Goal: Task Accomplishment & Management: Manage account settings

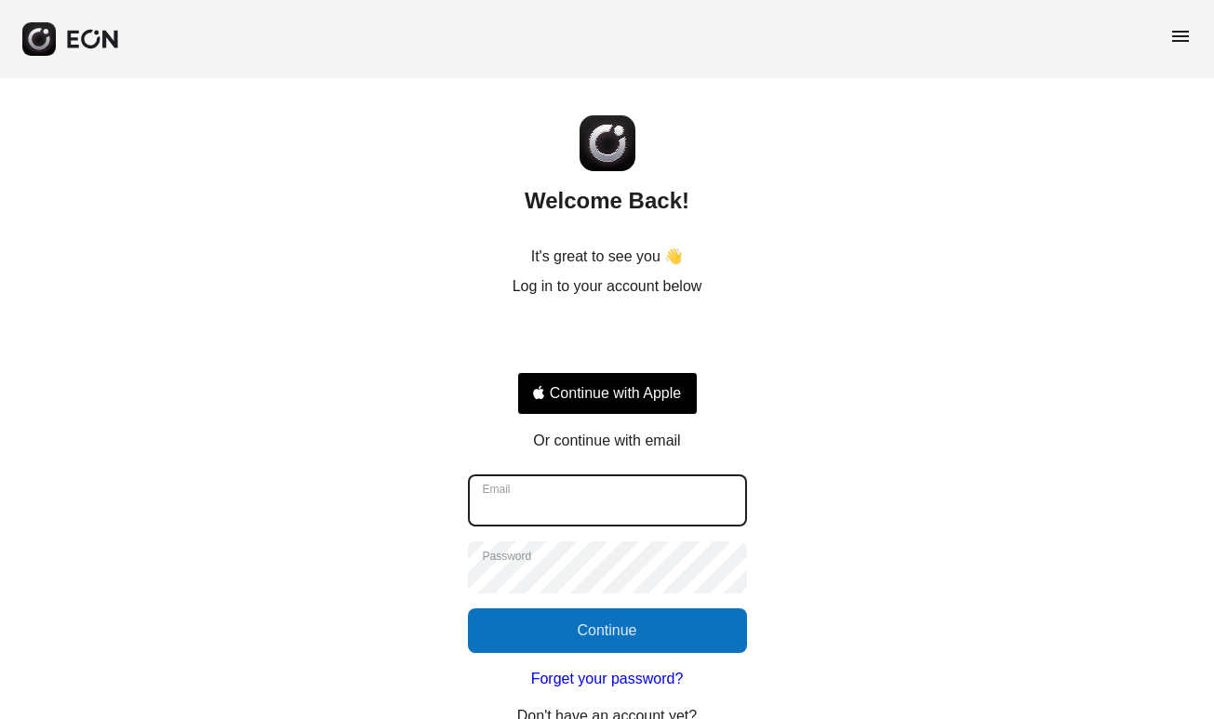
type input "**********"
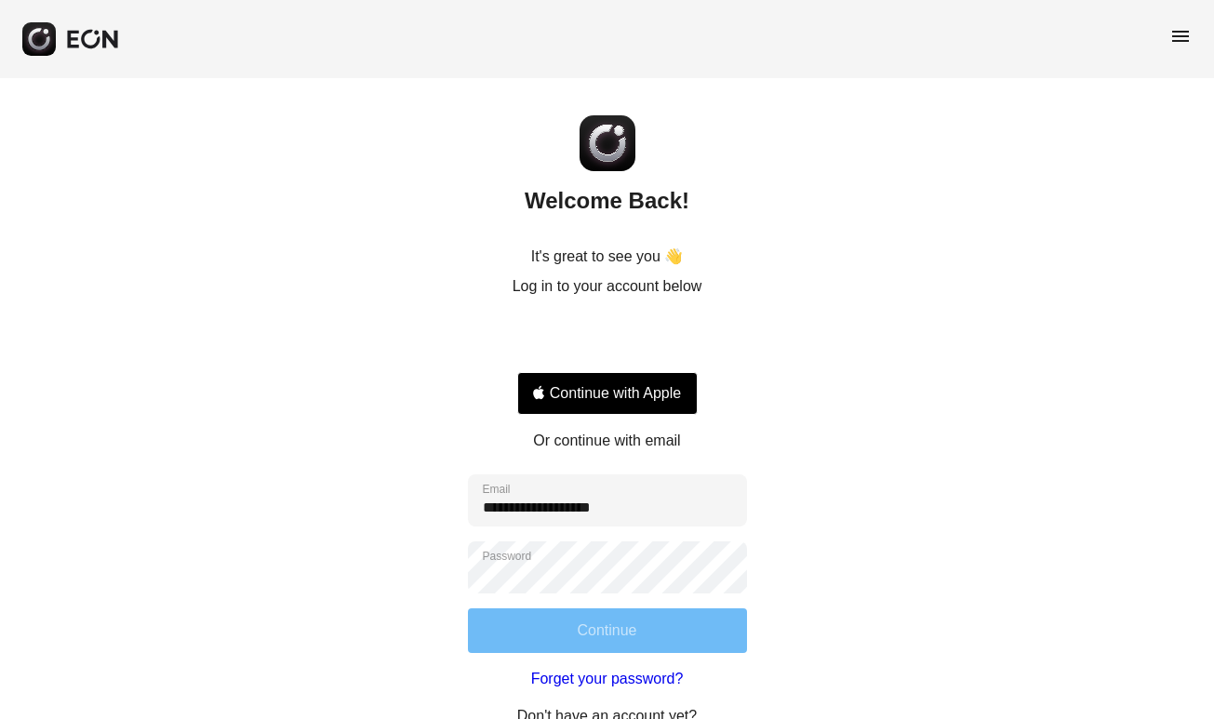
click at [637, 632] on button "Continue" at bounding box center [607, 630] width 279 height 45
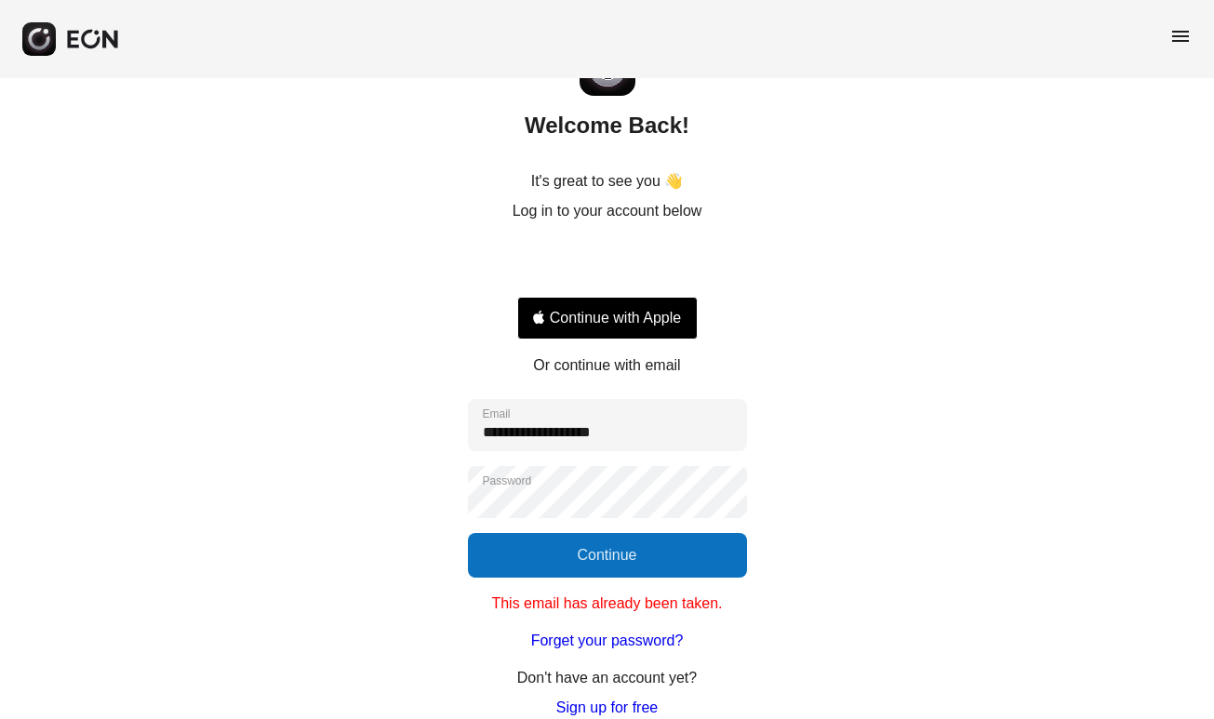
scroll to position [75, 0]
click at [1180, 26] on span "menu" at bounding box center [1180, 36] width 22 height 22
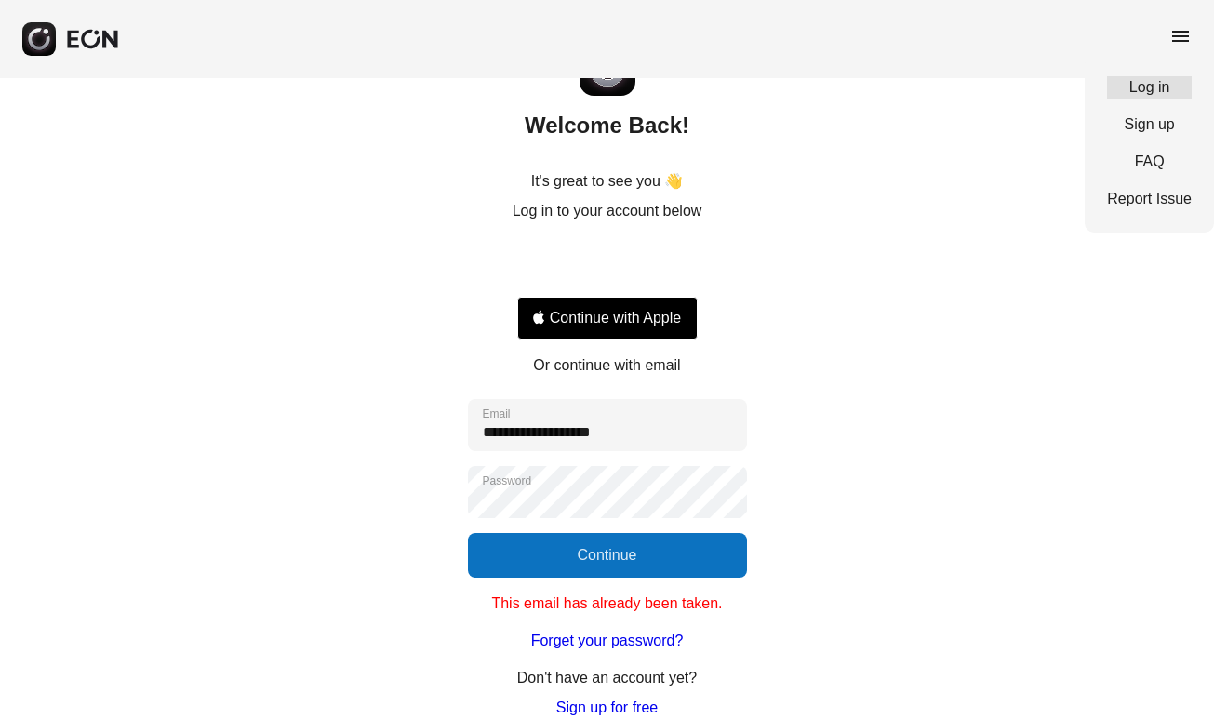
click at [1150, 96] on link "Log in" at bounding box center [1149, 87] width 85 height 22
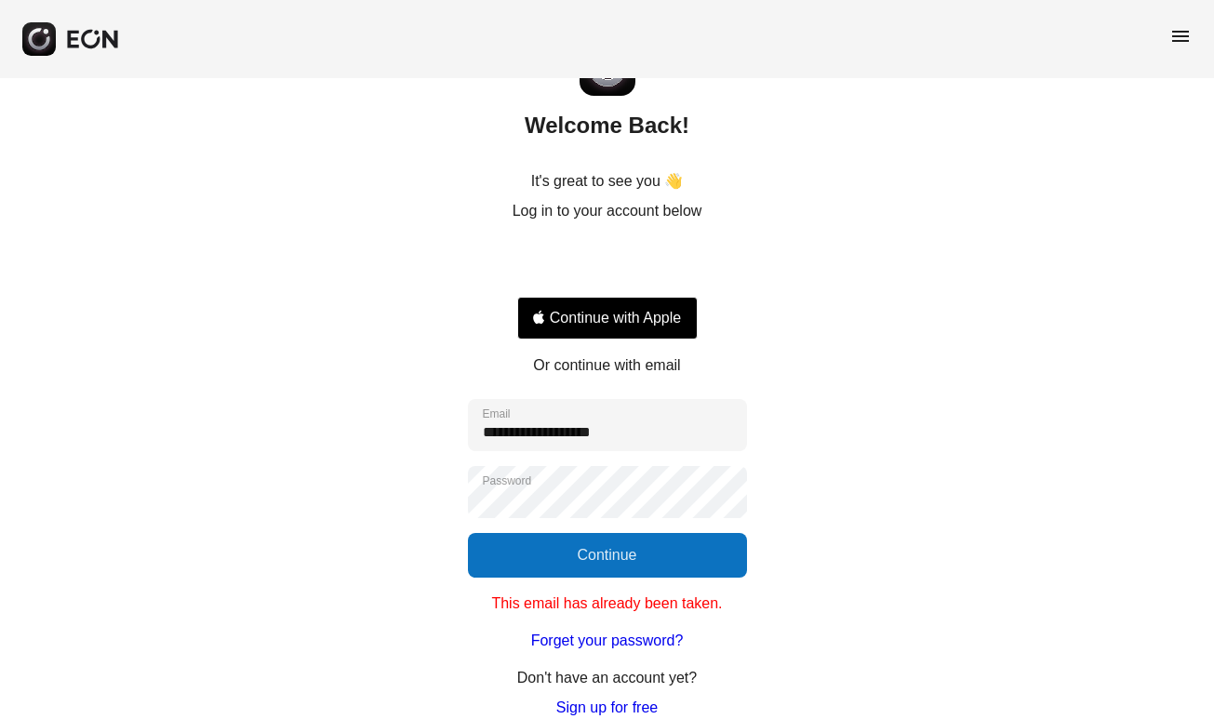
click at [682, 257] on div "Inloggen met Google. Wordt geopend in een nieuw tabblad" at bounding box center [607, 263] width 180 height 41
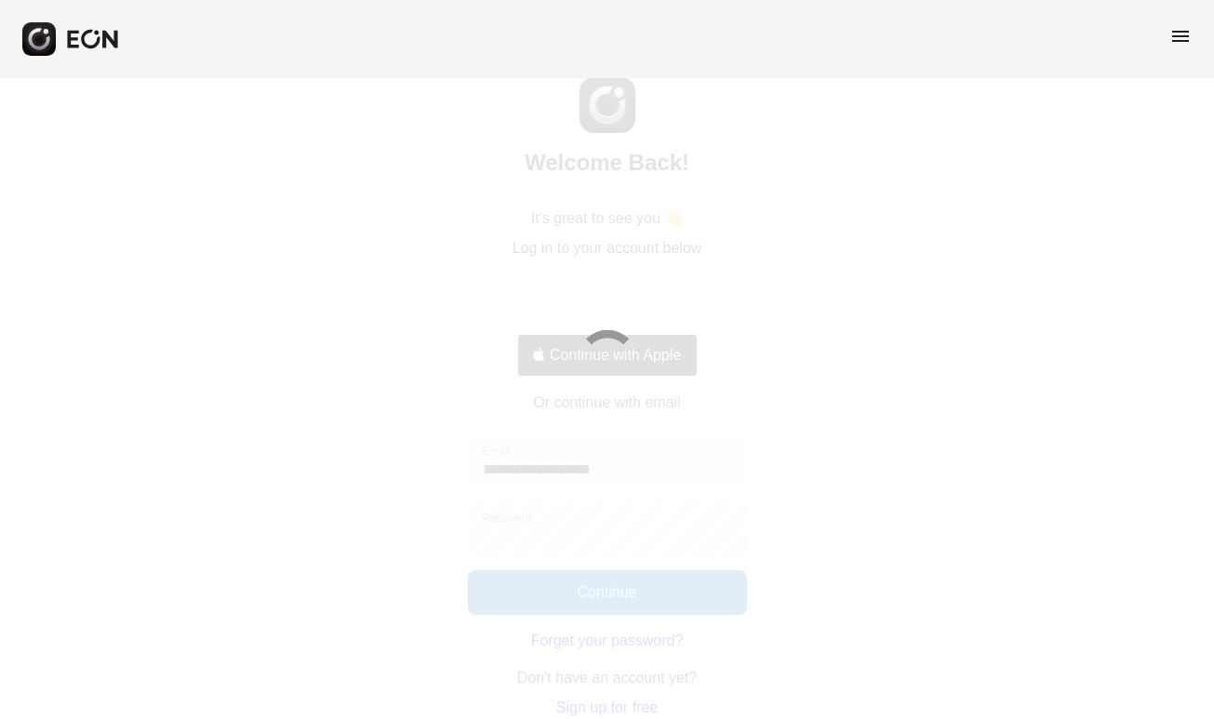
scroll to position [38, 0]
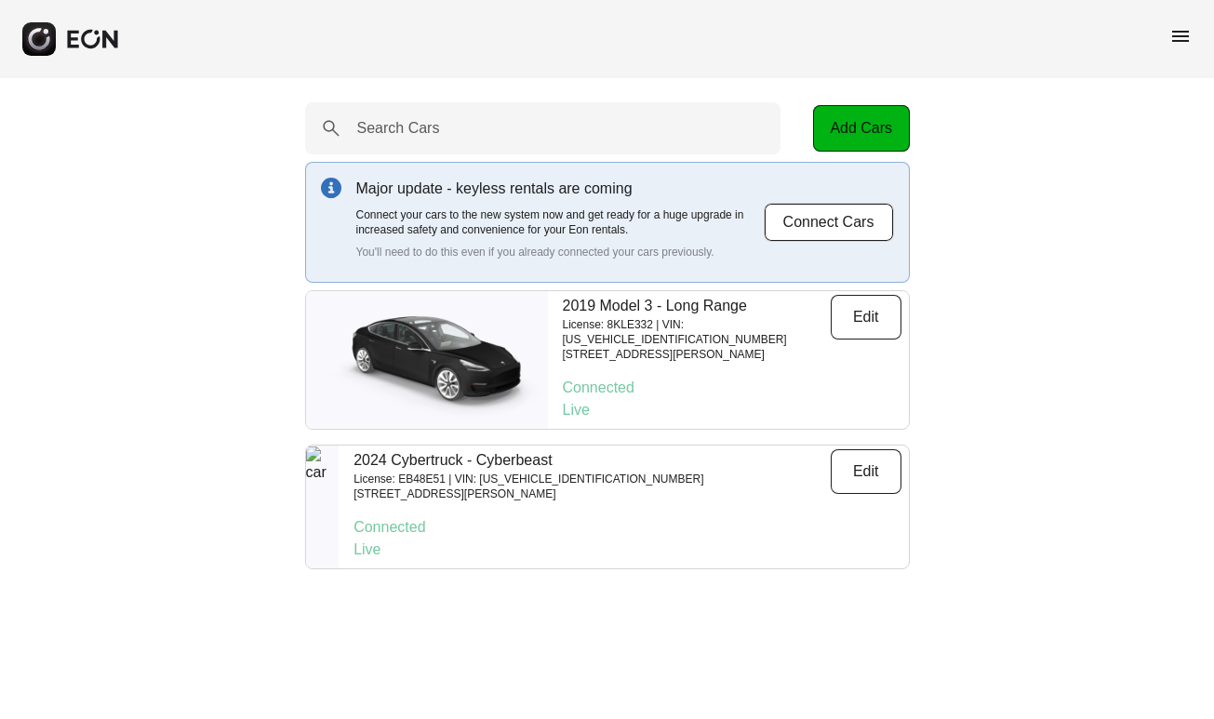
click at [1179, 39] on span "menu" at bounding box center [1180, 36] width 22 height 22
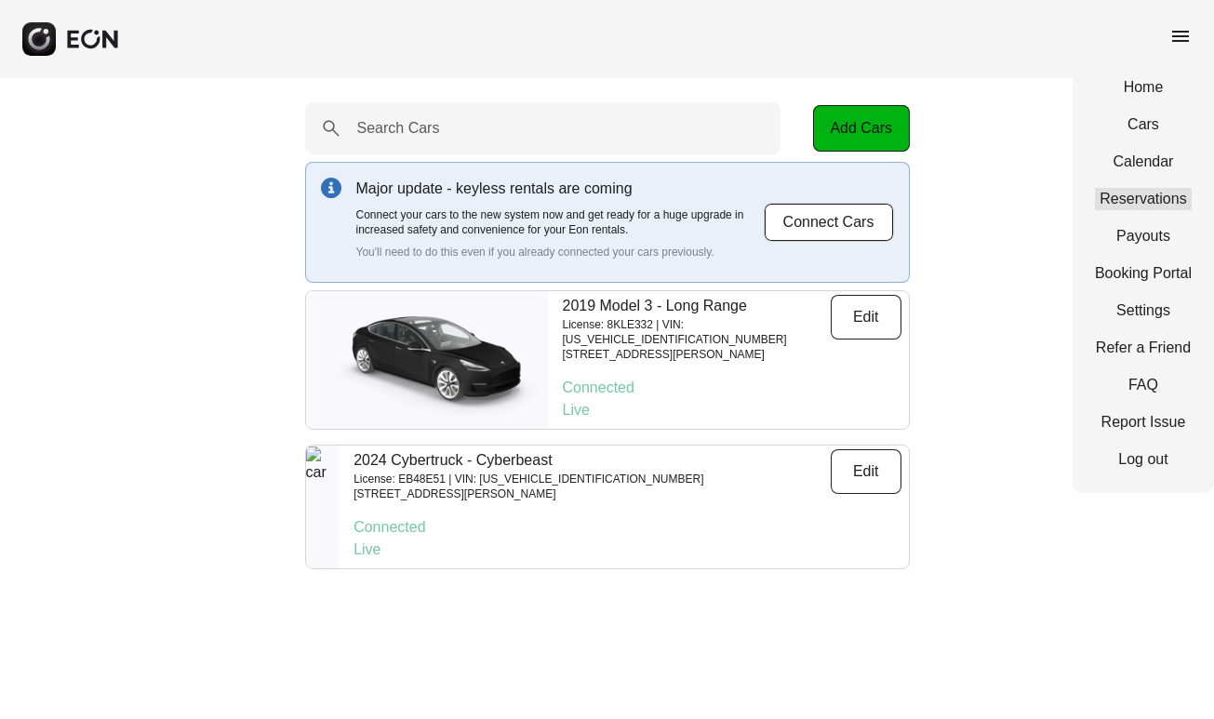
click at [1137, 199] on link "Reservations" at bounding box center [1143, 199] width 97 height 22
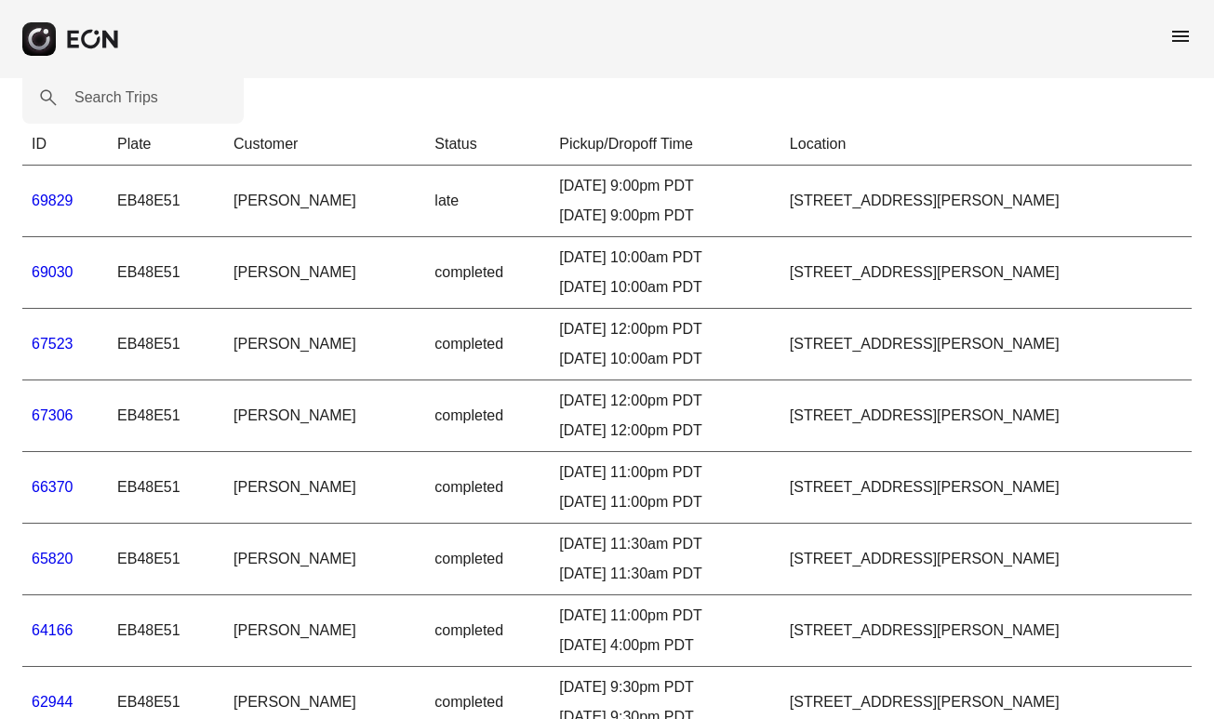
scroll to position [29, 0]
click at [1172, 35] on span "menu" at bounding box center [1180, 36] width 22 height 22
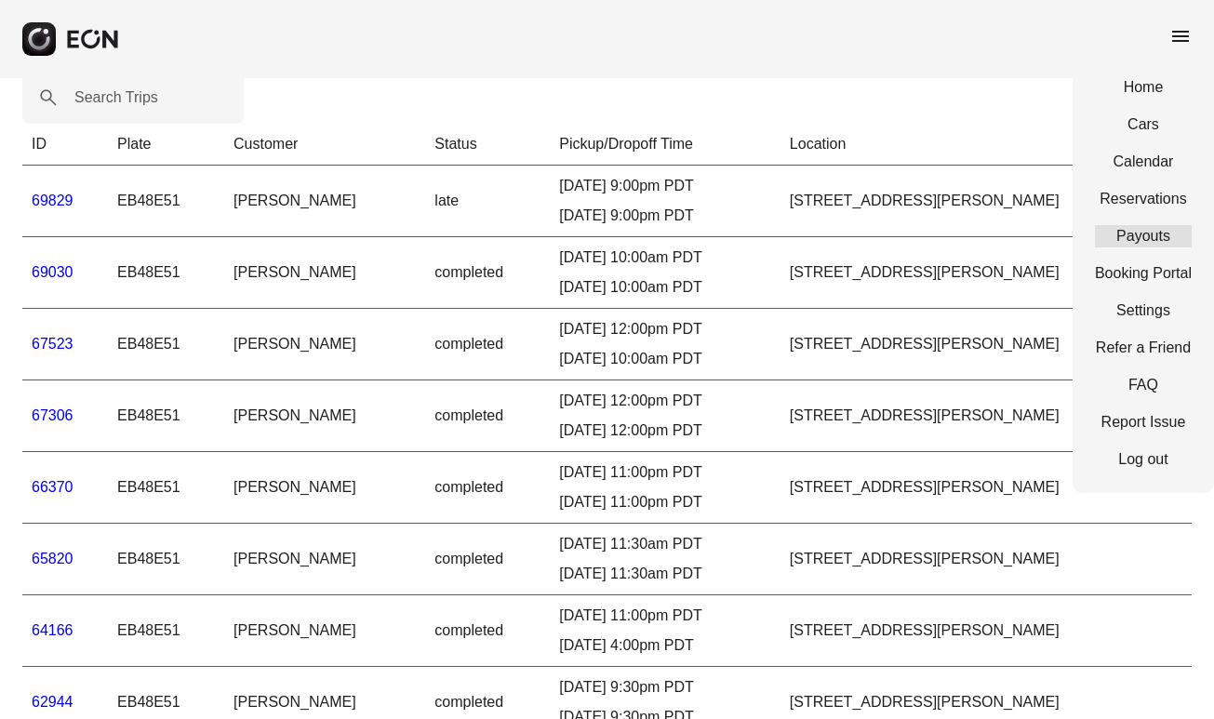
click at [1142, 236] on link "Payouts" at bounding box center [1143, 236] width 97 height 22
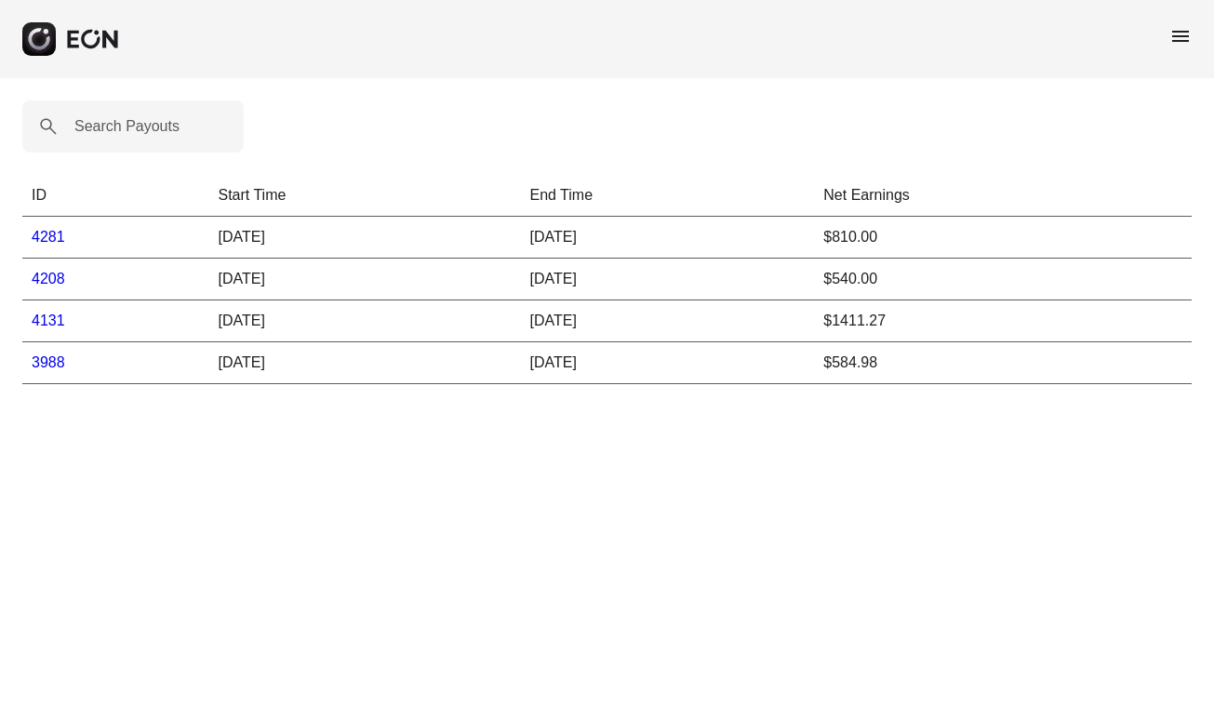
click at [47, 243] on link "4281" at bounding box center [48, 237] width 33 height 16
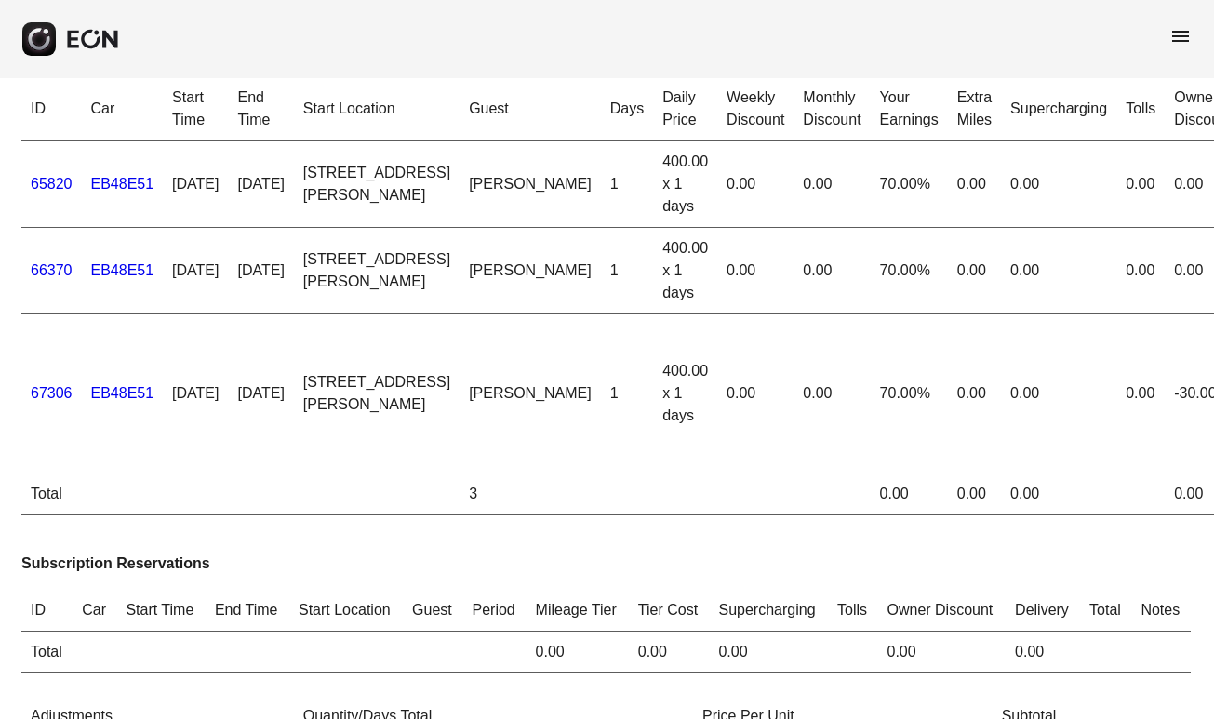
scroll to position [23, 0]
click at [1184, 40] on span "menu" at bounding box center [1180, 36] width 22 height 22
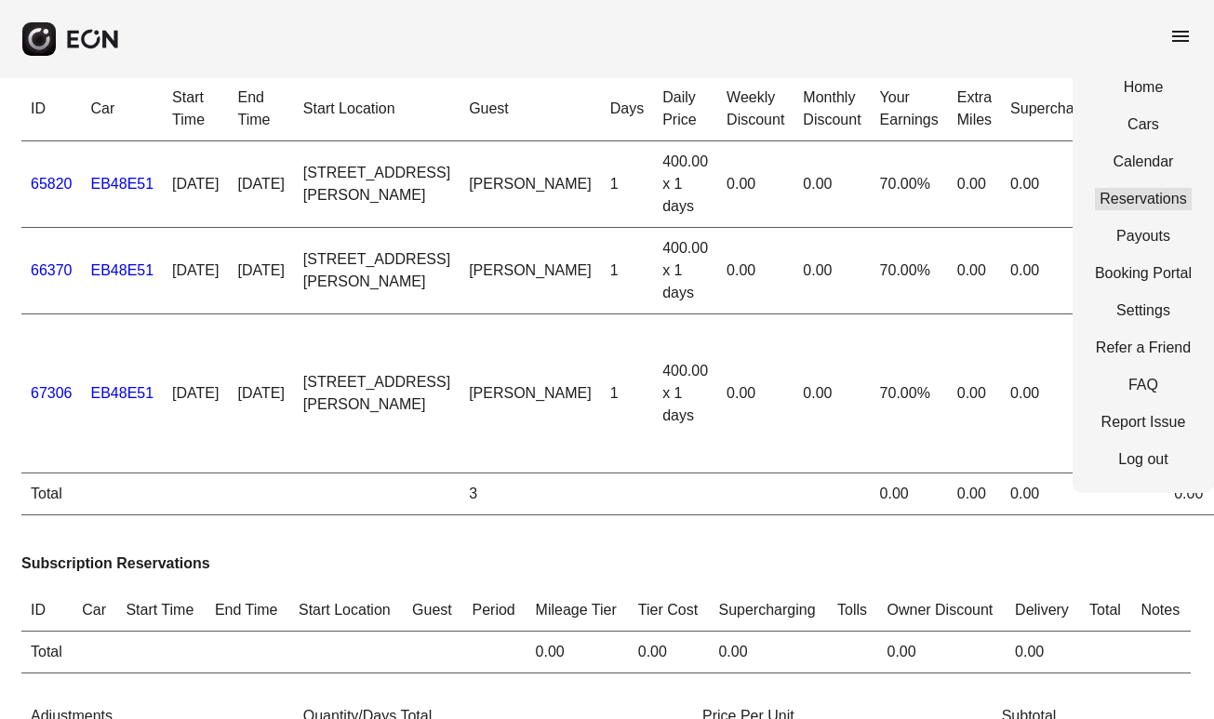
click at [1145, 196] on link "Reservations" at bounding box center [1143, 199] width 97 height 22
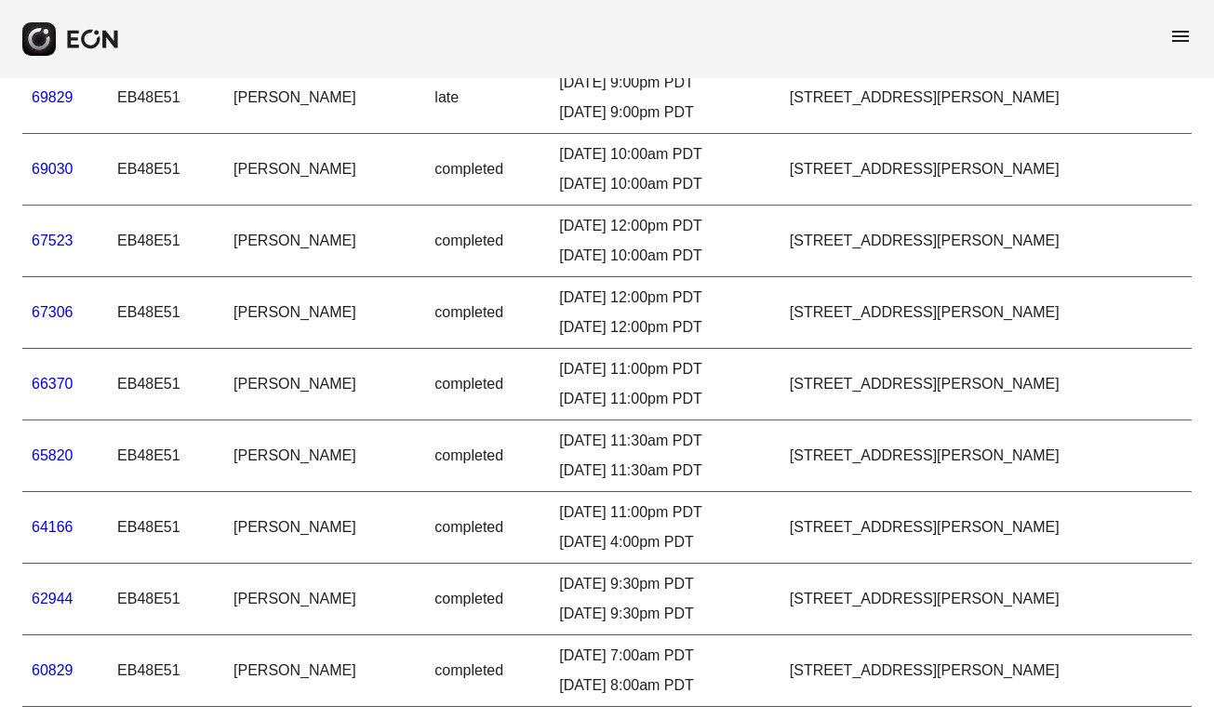
scroll to position [134, 0]
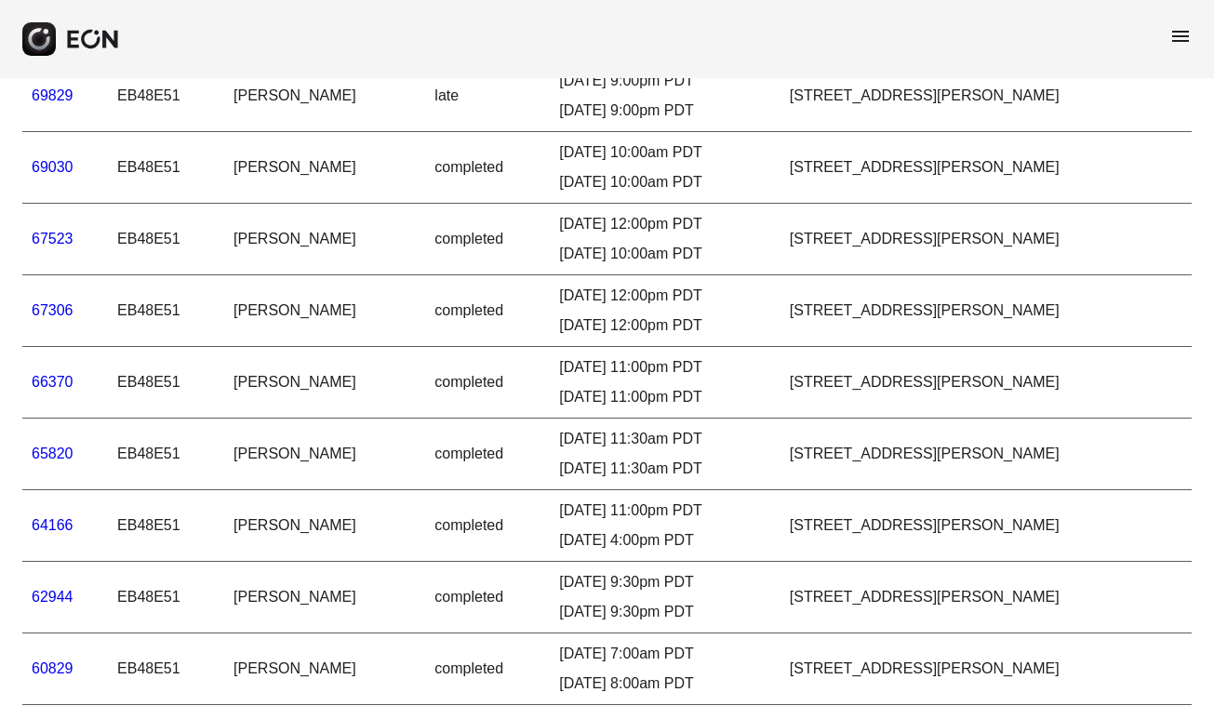
click at [1173, 34] on span "menu" at bounding box center [1180, 36] width 22 height 22
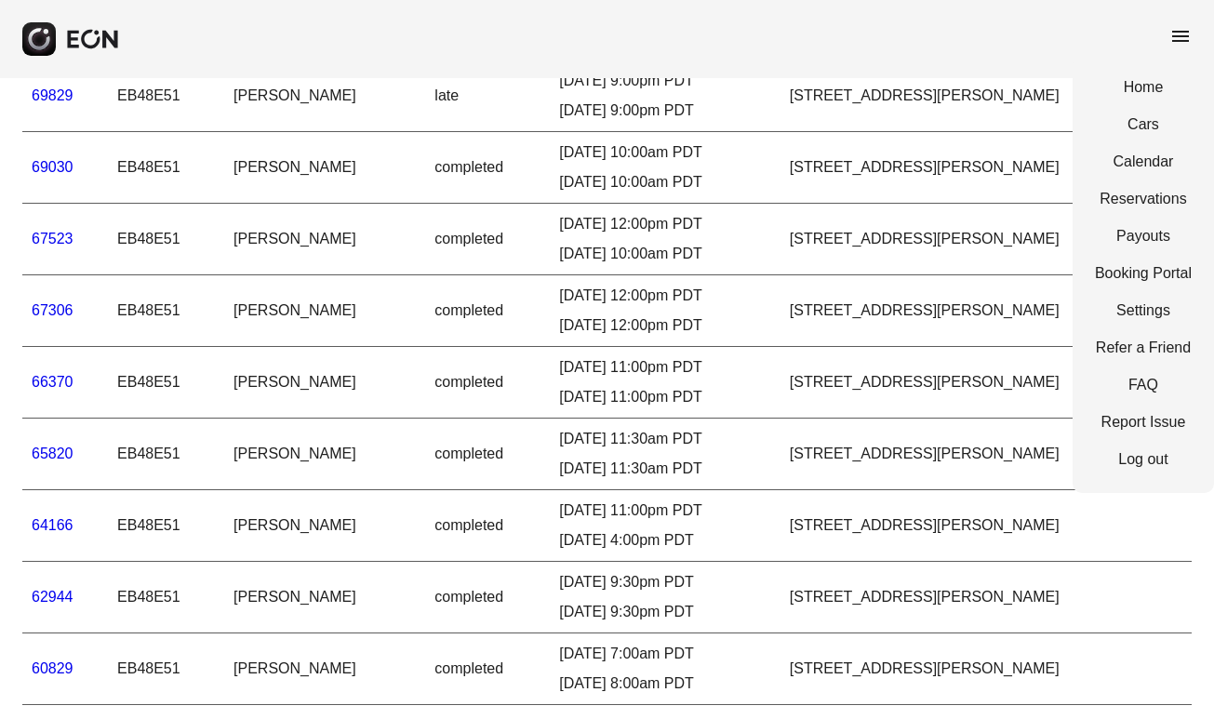
click at [60, 242] on link "67523" at bounding box center [53, 239] width 42 height 16
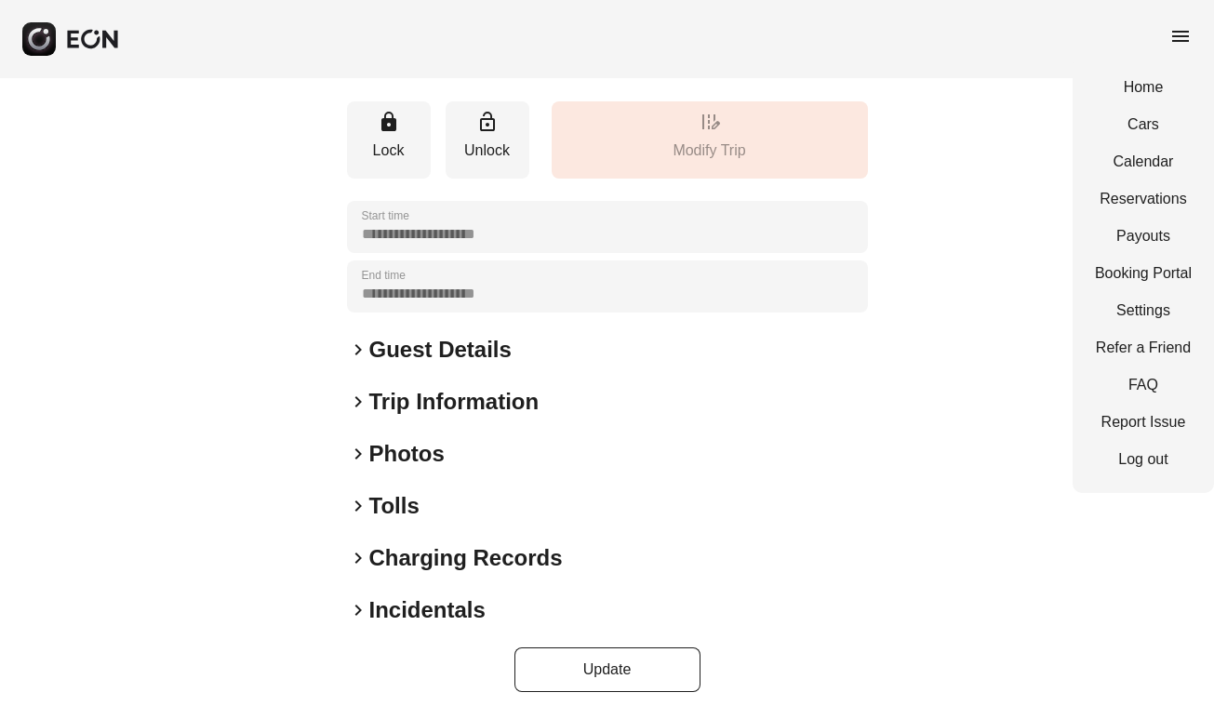
scroll to position [207, 0]
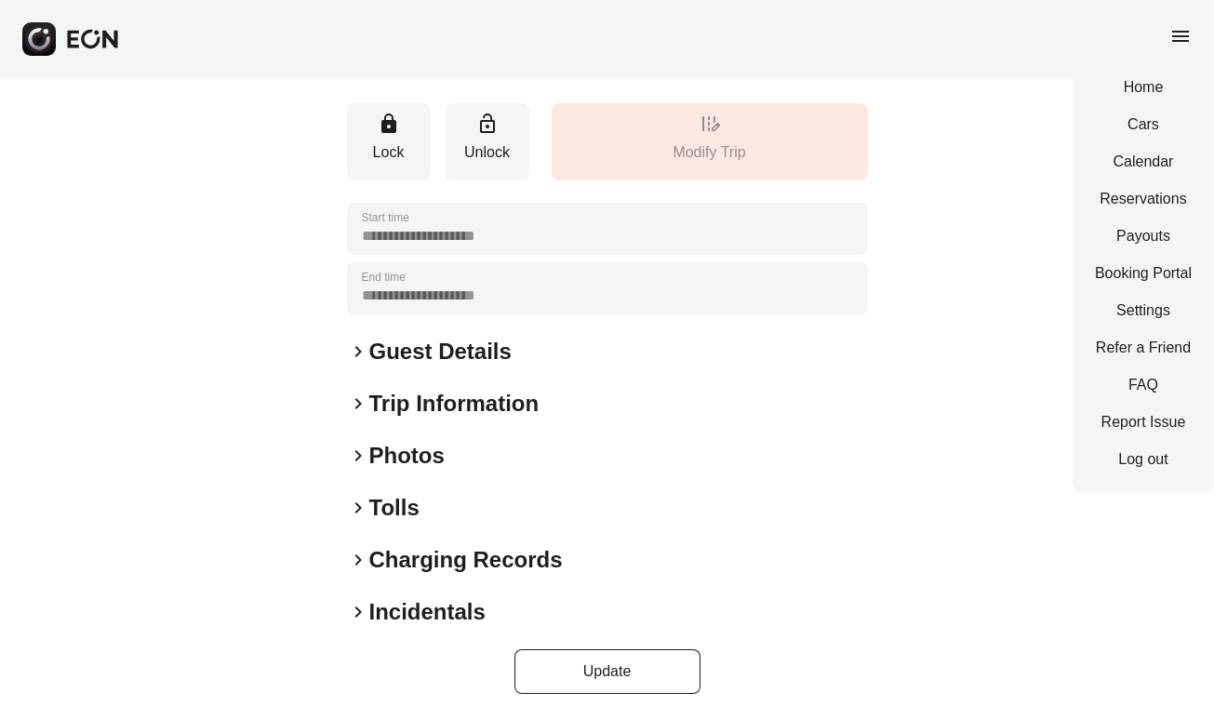
click at [359, 399] on span "keyboard_arrow_right" at bounding box center [358, 404] width 22 height 22
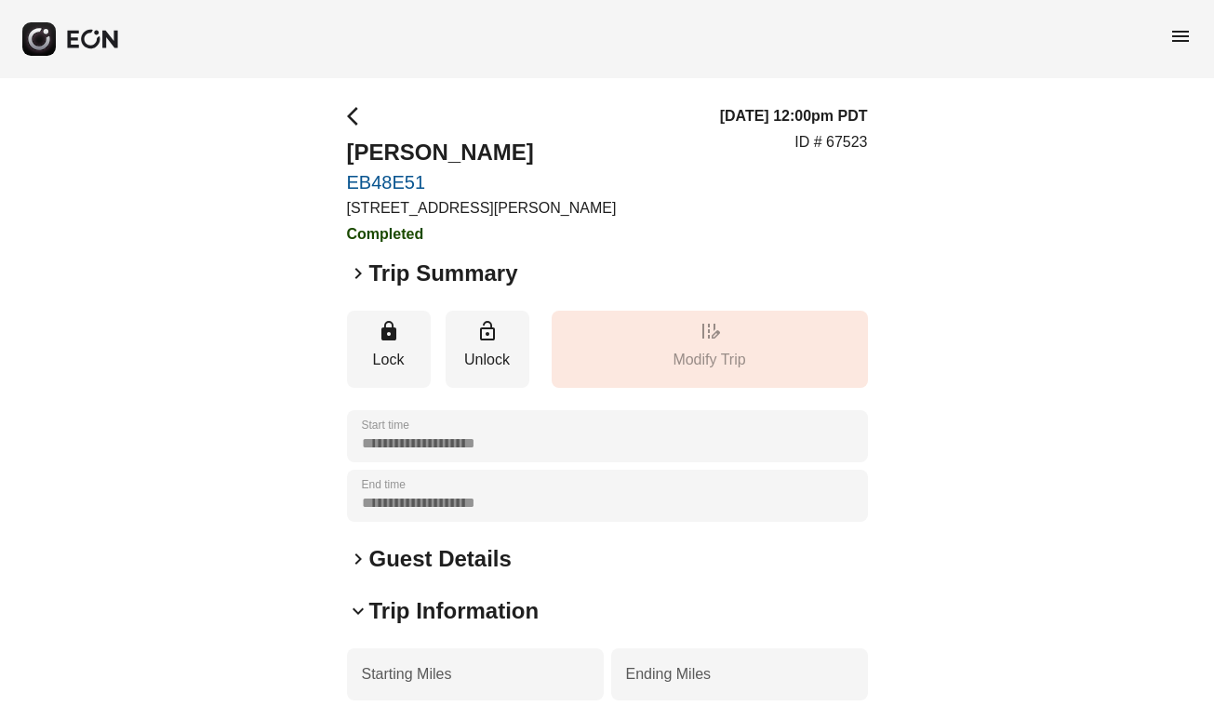
scroll to position [0, 0]
click at [386, 182] on link "EB48E51" at bounding box center [482, 182] width 270 height 22
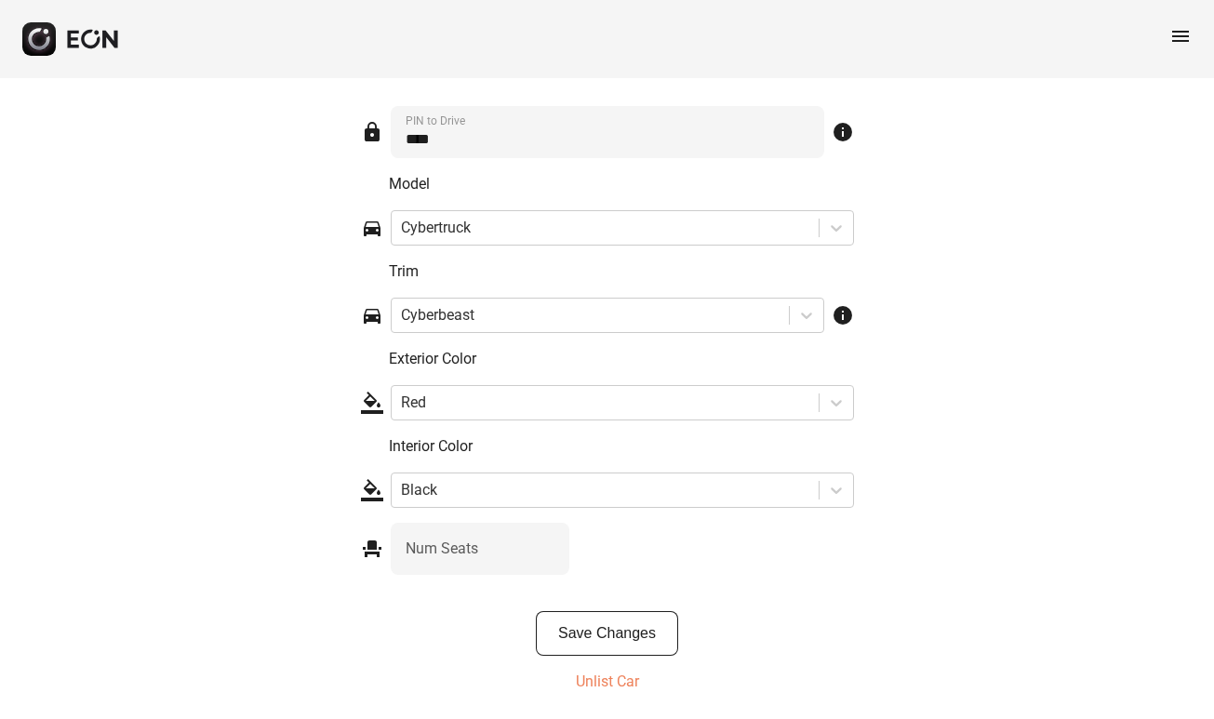
scroll to position [2751, 0]
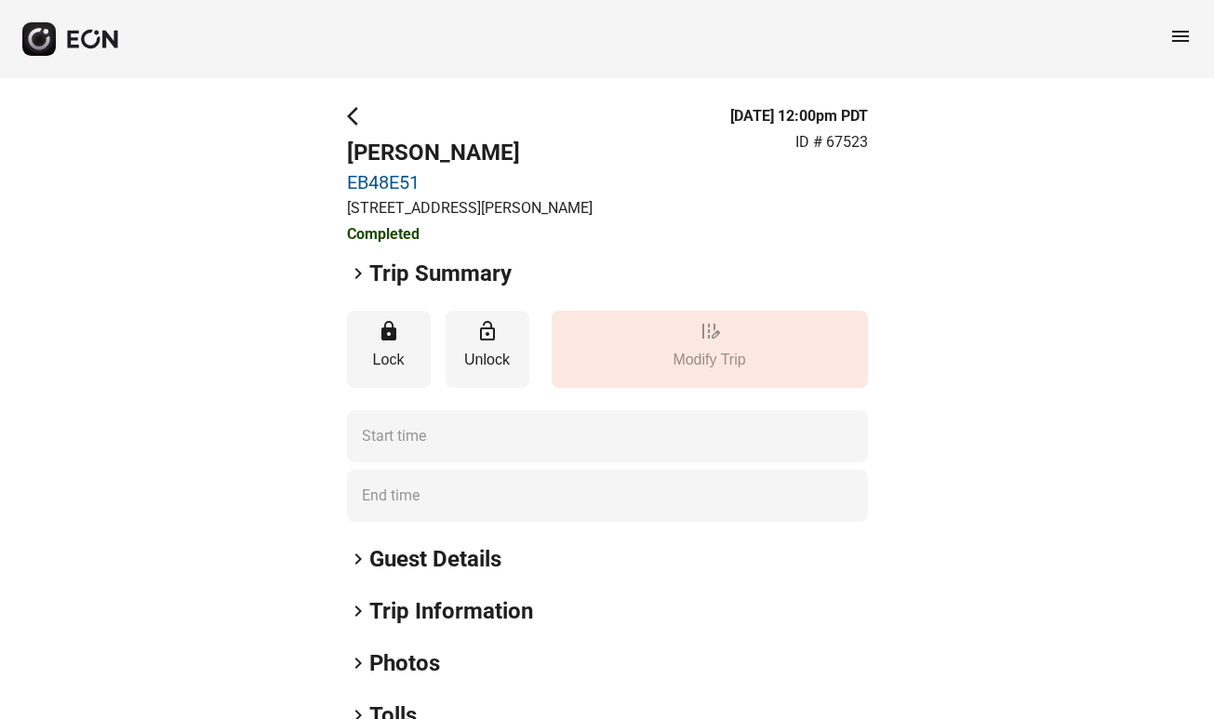
type time "**********"
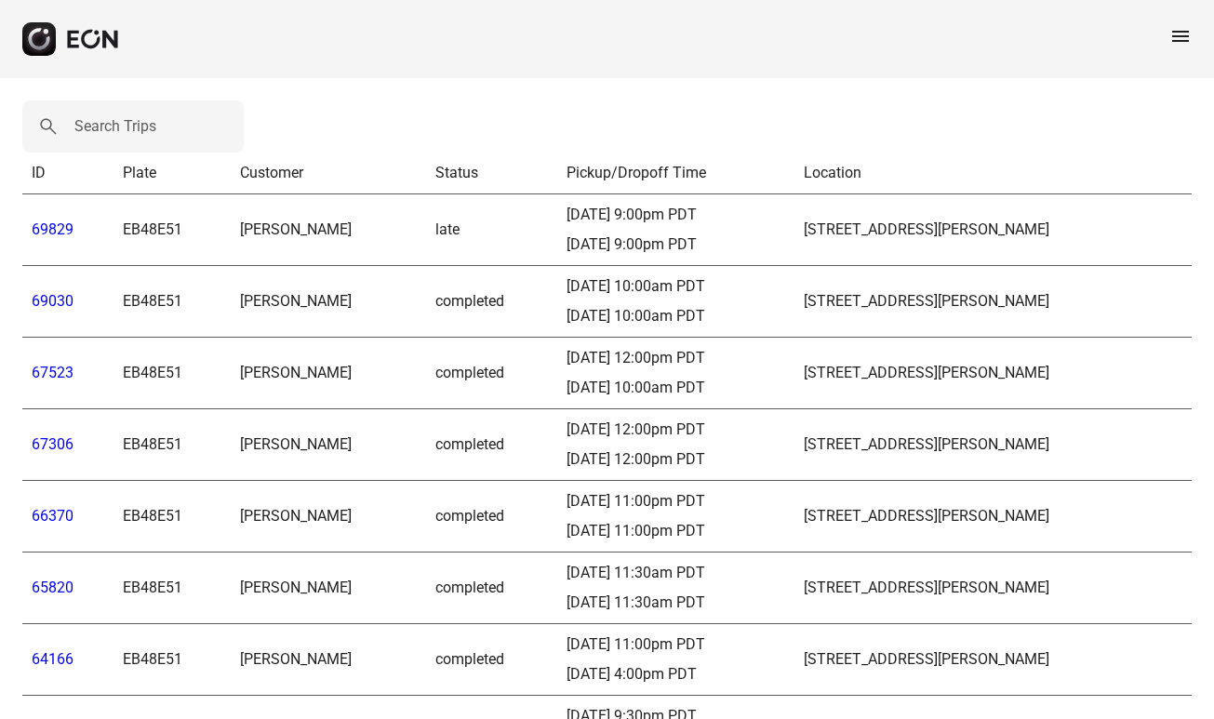
scroll to position [134, 0]
click at [1180, 41] on span "menu" at bounding box center [1180, 36] width 22 height 22
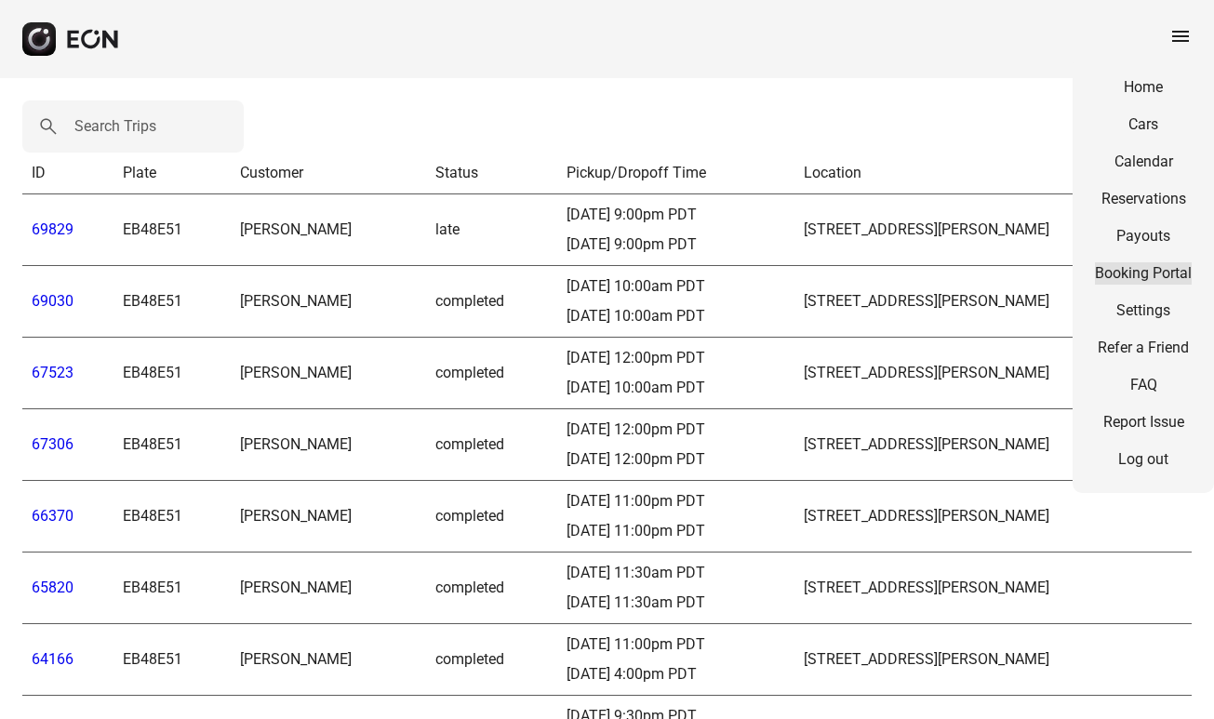
click at [1137, 274] on link "Booking Portal" at bounding box center [1143, 273] width 97 height 22
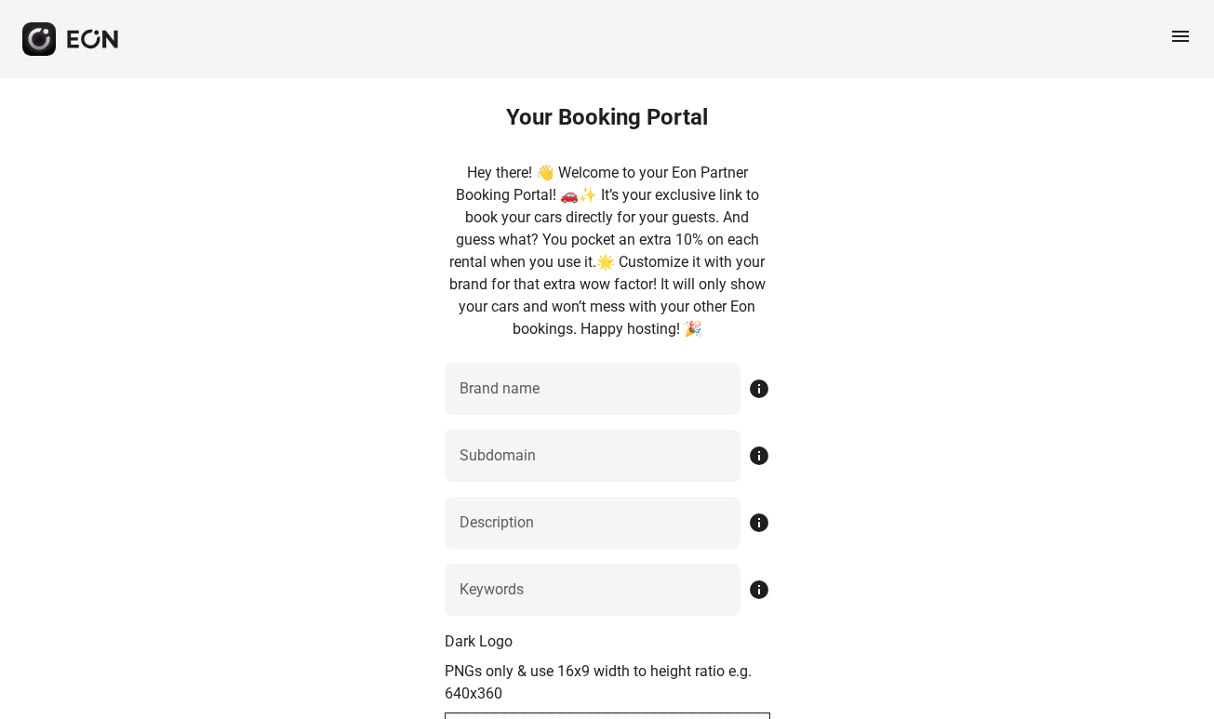
type name "*******"
type input "**********"
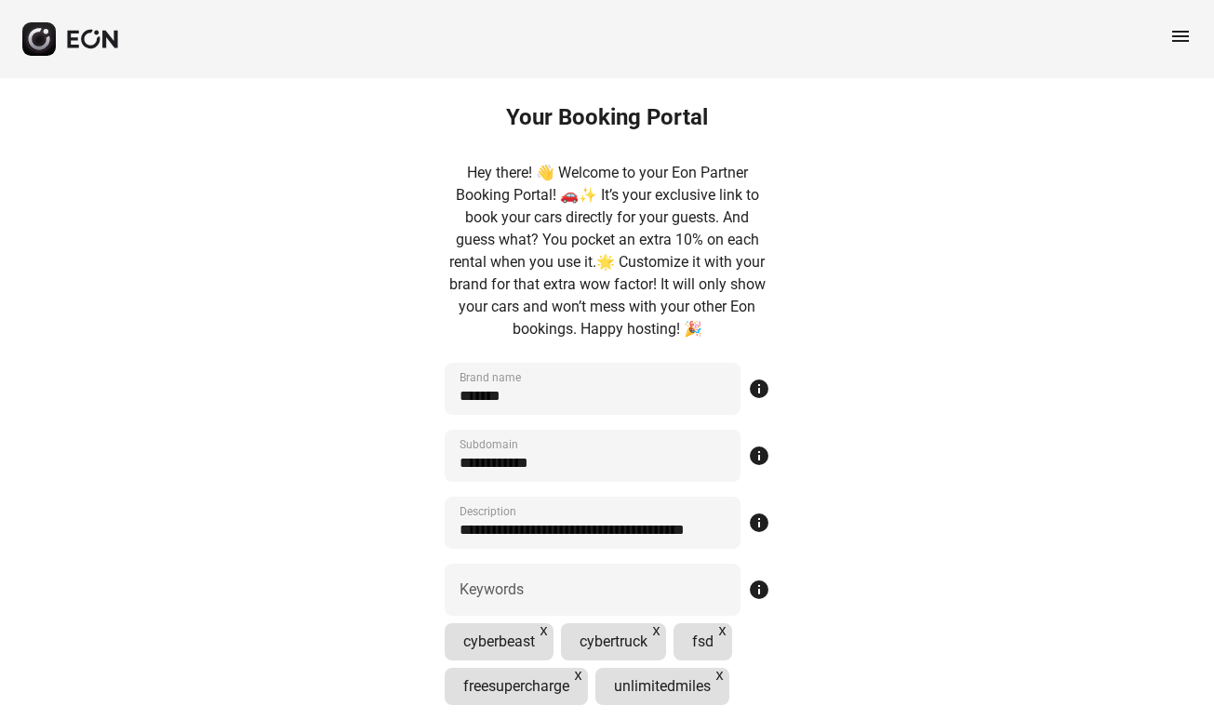
click at [1184, 34] on span "menu" at bounding box center [1180, 36] width 22 height 22
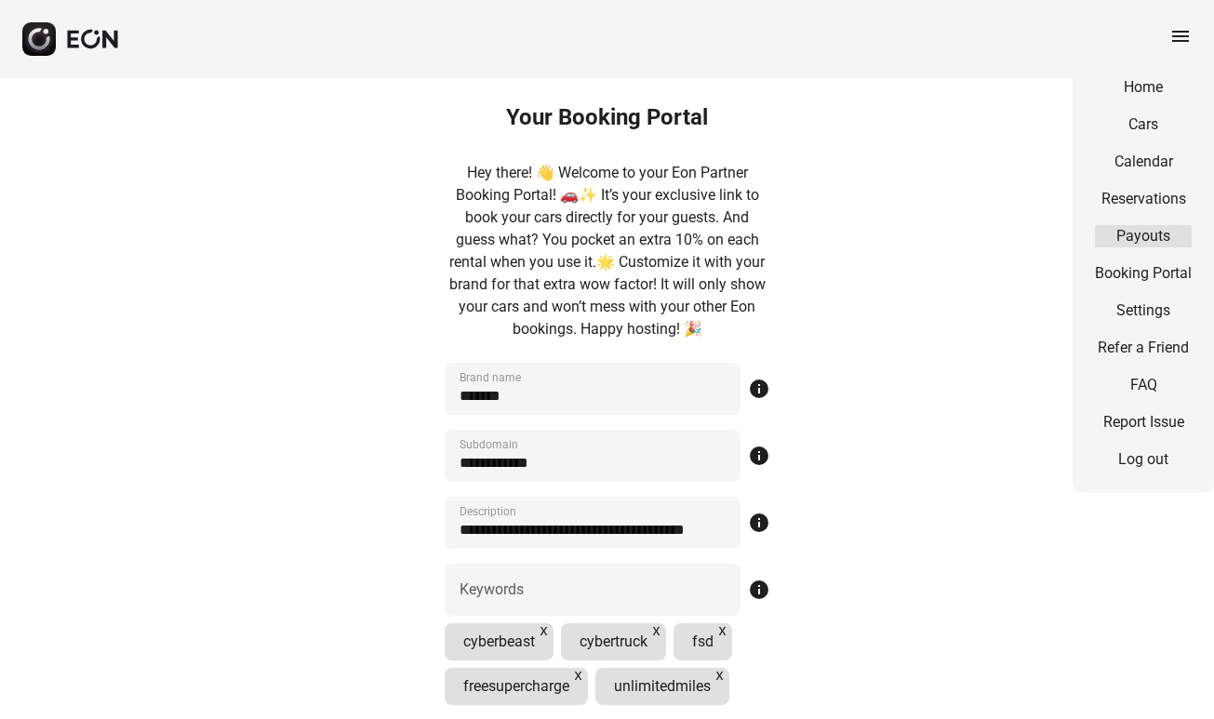
click at [1132, 233] on link "Payouts" at bounding box center [1143, 236] width 97 height 22
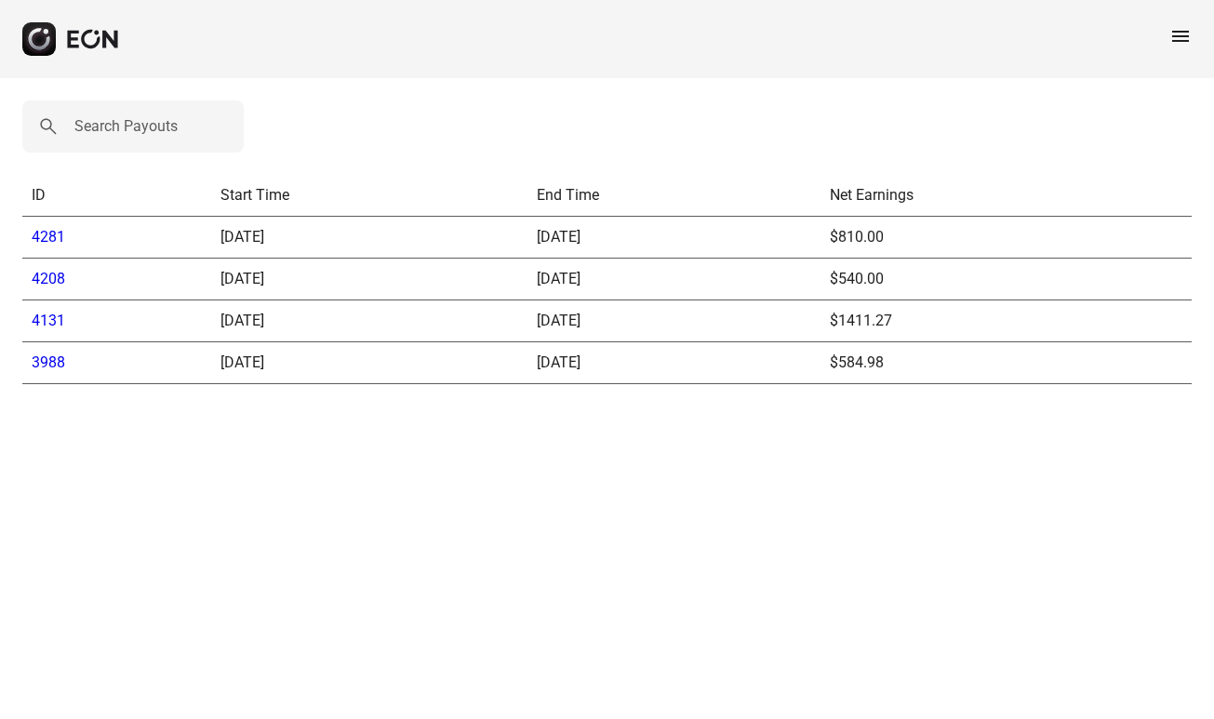
click at [1179, 40] on span "menu" at bounding box center [1180, 36] width 22 height 22
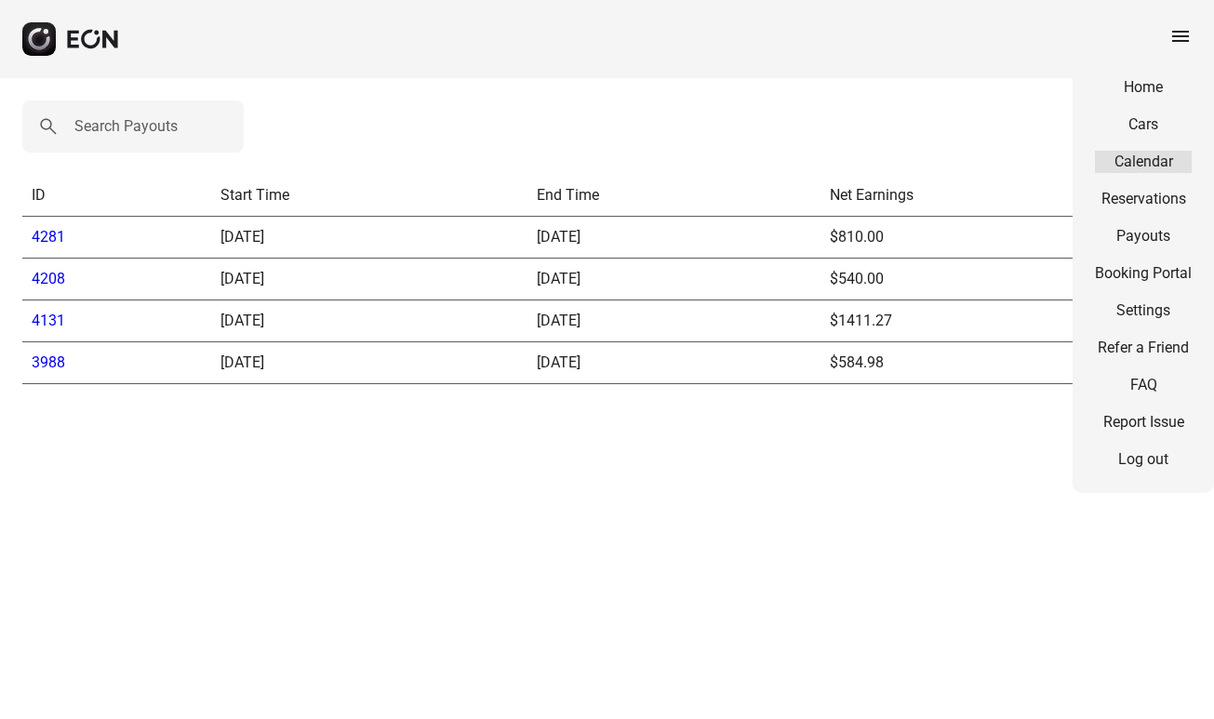
click at [1157, 164] on link "Calendar" at bounding box center [1143, 162] width 97 height 22
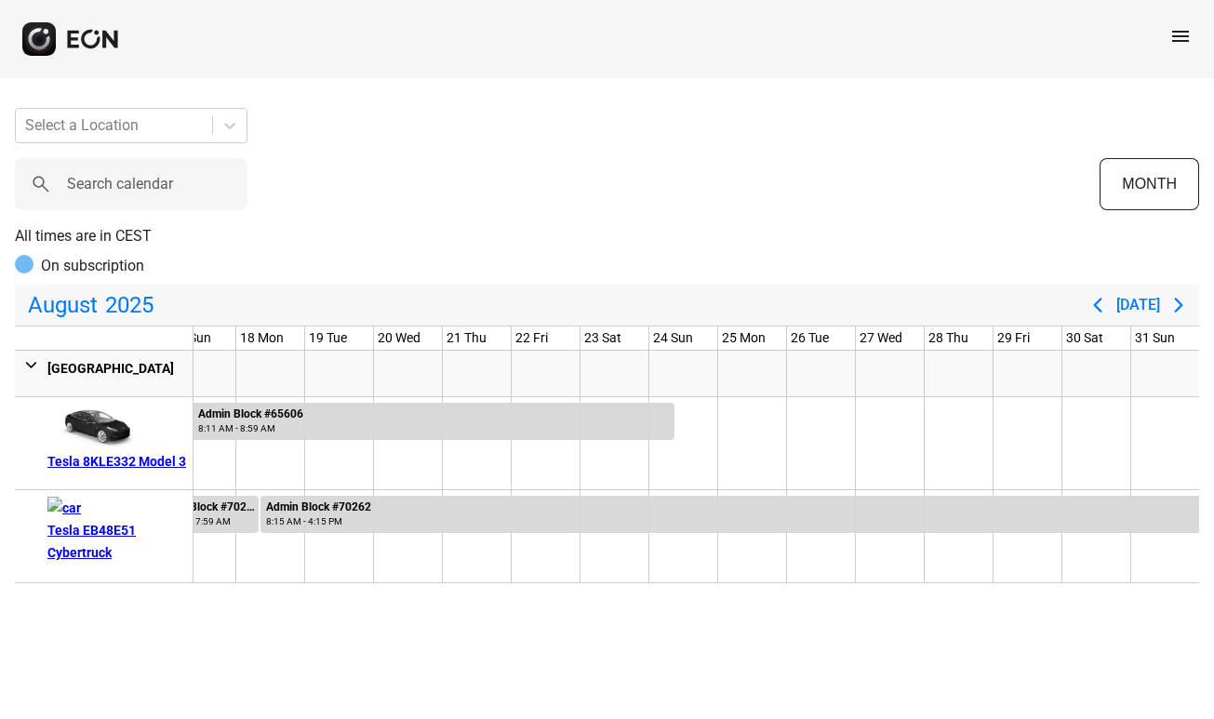
scroll to position [0, 1127]
click at [1183, 24] on div "menu" at bounding box center [607, 39] width 1214 height 78
click at [1174, 50] on div "menu" at bounding box center [1180, 39] width 22 height 29
click at [1185, 33] on span "menu" at bounding box center [1180, 36] width 22 height 22
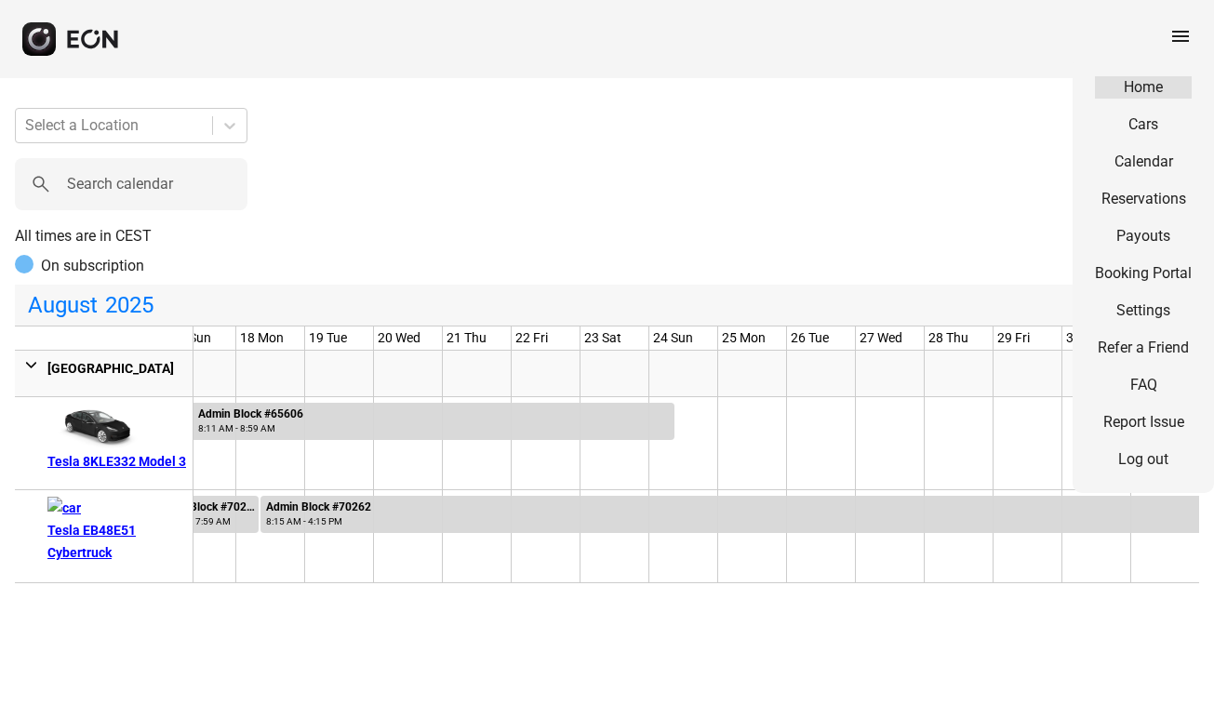
click at [1157, 85] on link "Home" at bounding box center [1143, 87] width 97 height 22
